Goal: Task Accomplishment & Management: Use online tool/utility

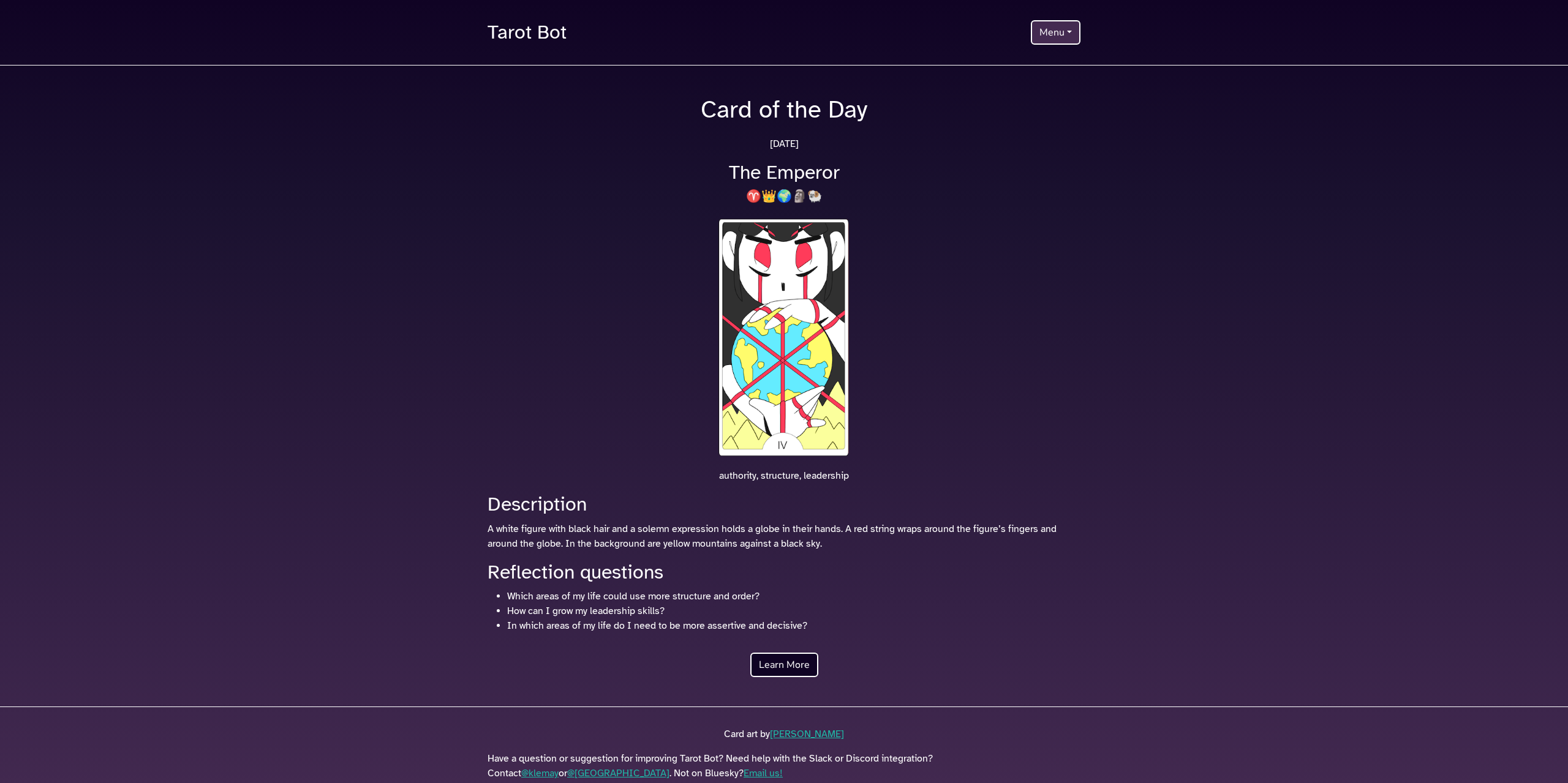
click at [559, 38] on link "Tarot Bot" at bounding box center [527, 32] width 79 height 35
click at [1080, 36] on button "Menu" at bounding box center [1056, 32] width 50 height 25
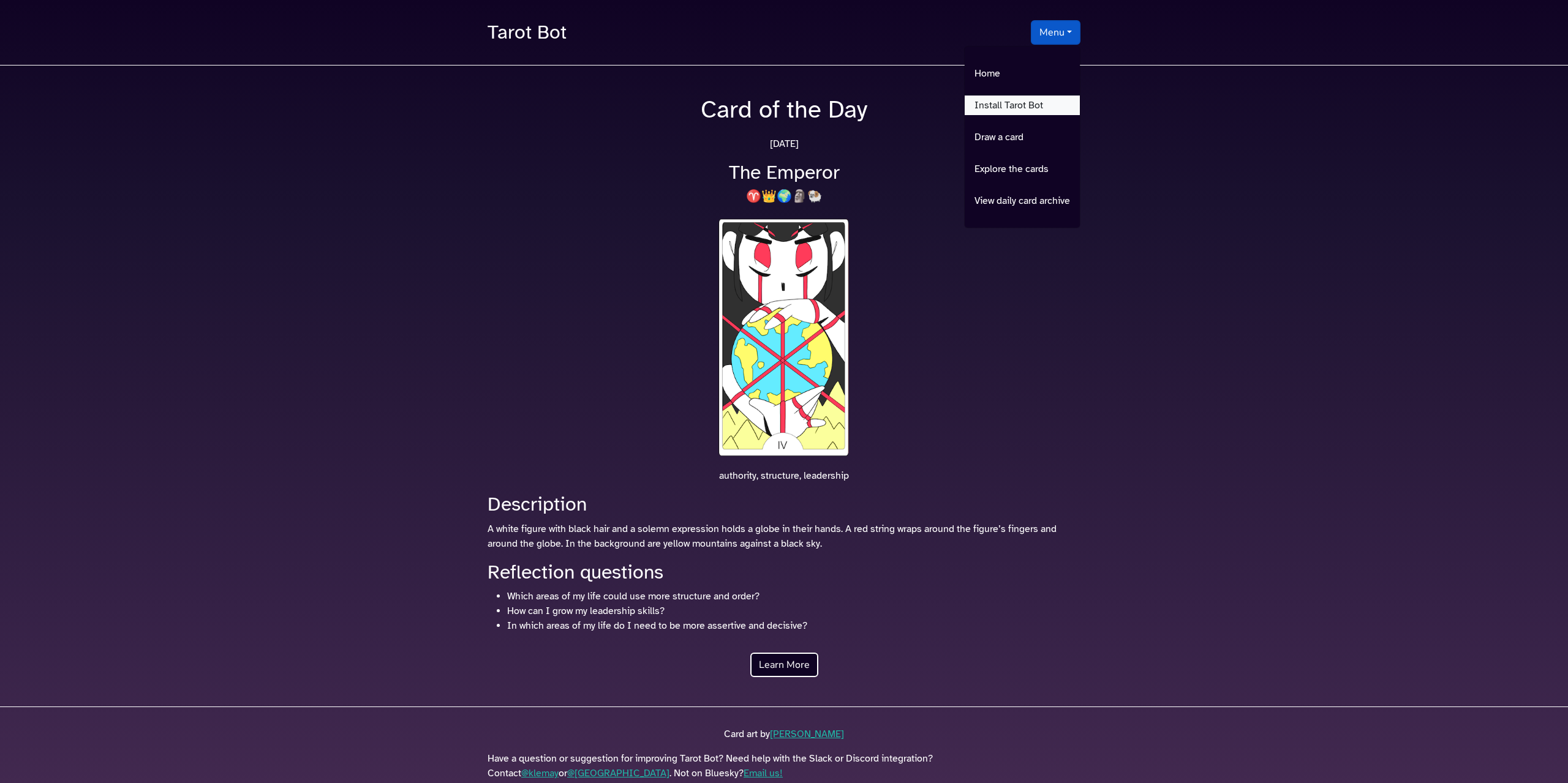
click at [1053, 114] on link "Install Tarot Bot" at bounding box center [1022, 105] width 115 height 20
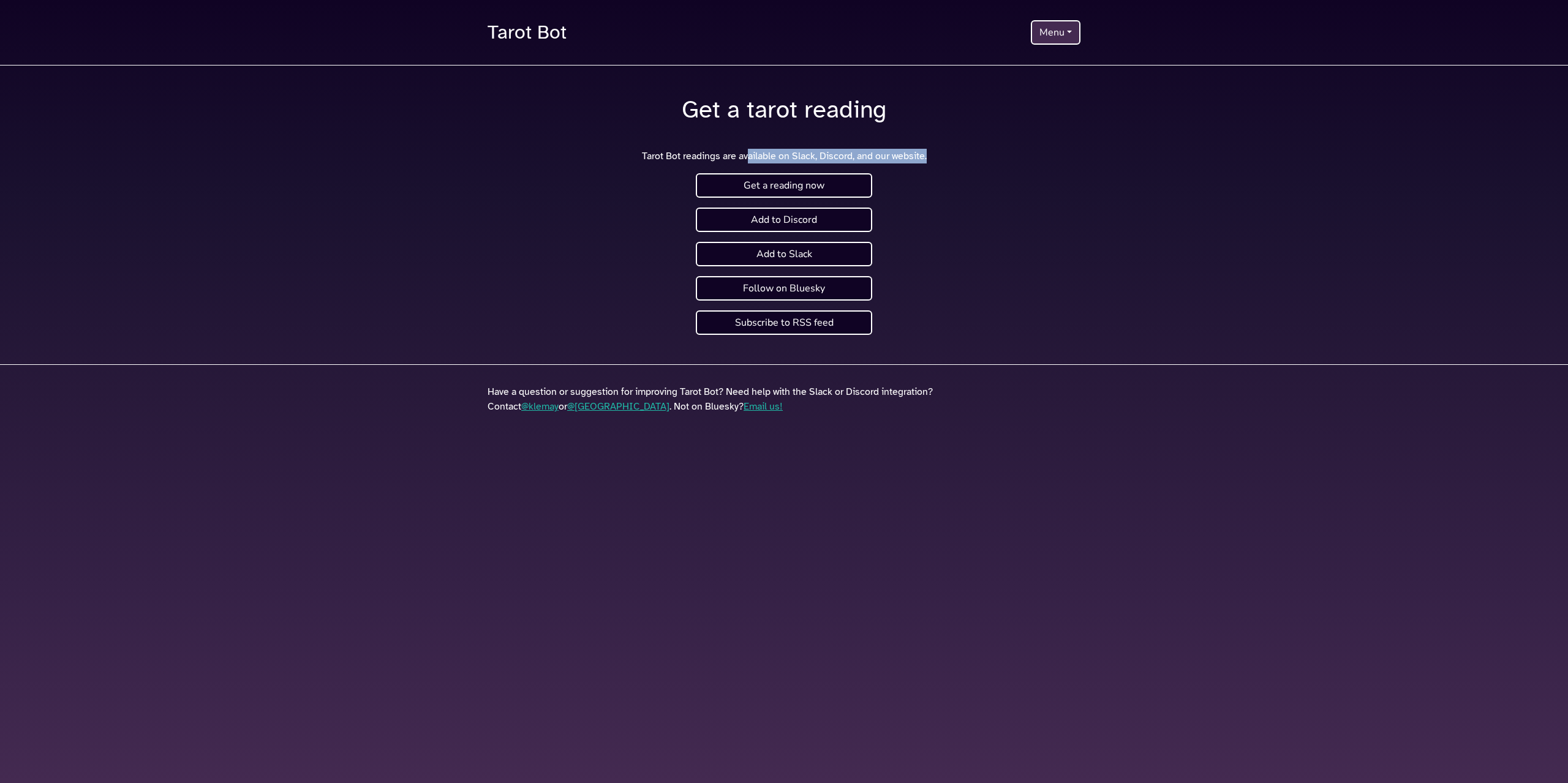
drag, startPoint x: 746, startPoint y: 153, endPoint x: 938, endPoint y: 148, distance: 192.1
click at [938, 148] on div "Get a tarot reading Tarot Bot readings are available on Slack, Discord, and our…" at bounding box center [784, 129] width 607 height 69
click at [770, 222] on link "Add to Discord" at bounding box center [784, 220] width 177 height 25
